Goal: Check status: Check status

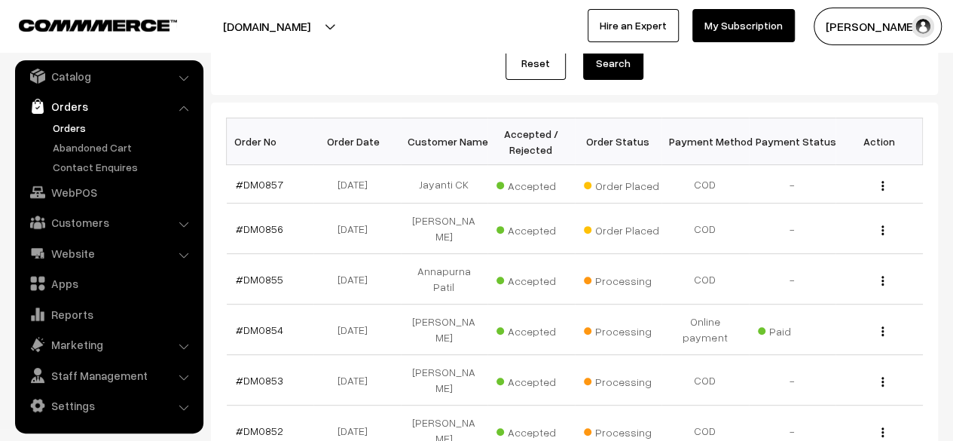
scroll to position [190, 0]
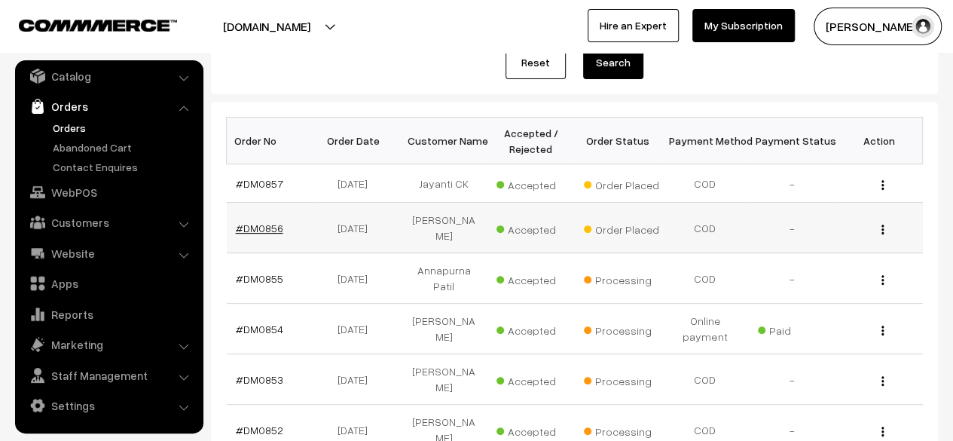
click at [261, 224] on link "#DM0856" at bounding box center [259, 227] width 47 height 13
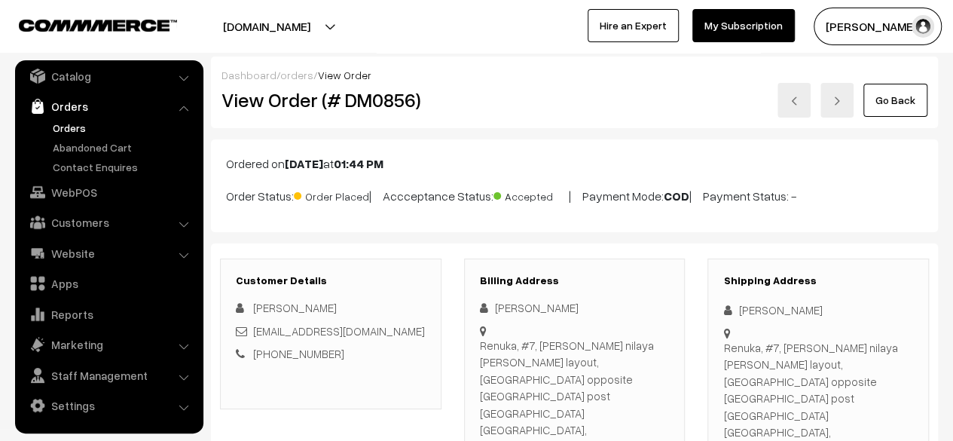
click at [890, 106] on link "Go Back" at bounding box center [895, 100] width 64 height 33
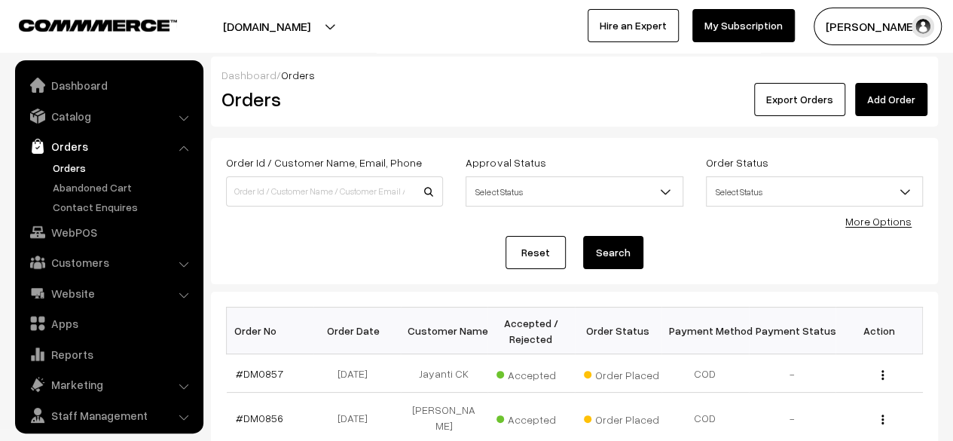
scroll to position [40, 0]
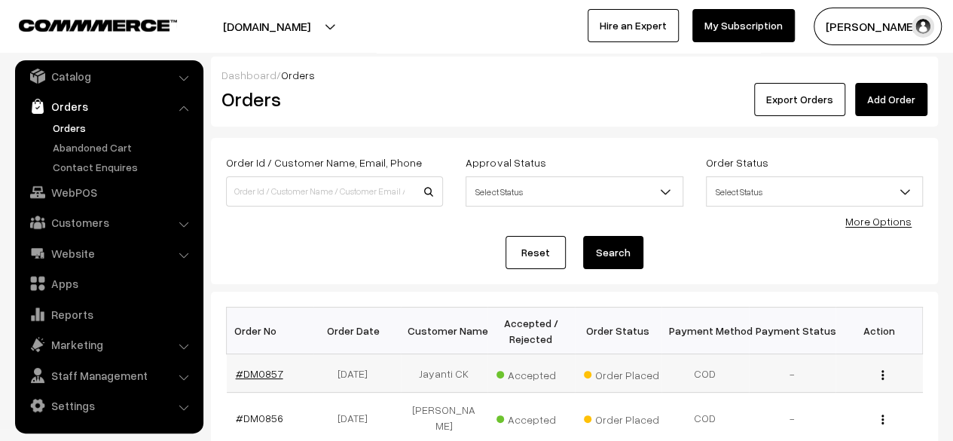
click at [262, 373] on link "#DM0857" at bounding box center [259, 373] width 47 height 13
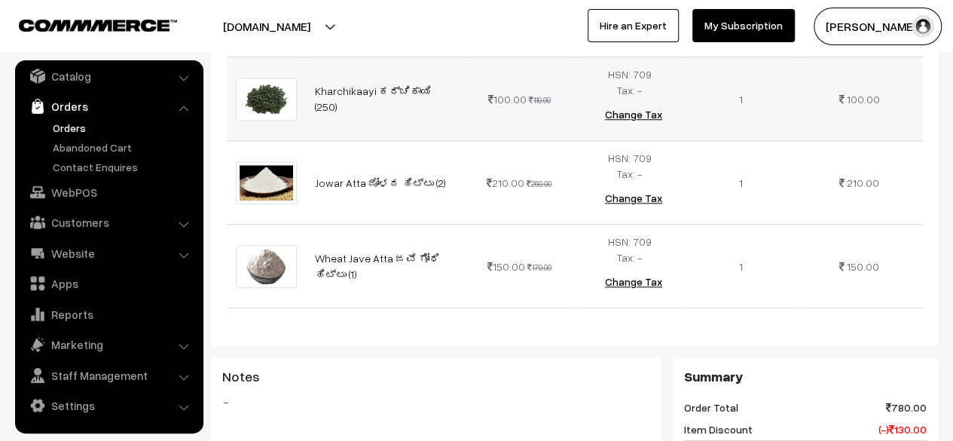
scroll to position [697, 0]
